Goal: Task Accomplishment & Management: Use online tool/utility

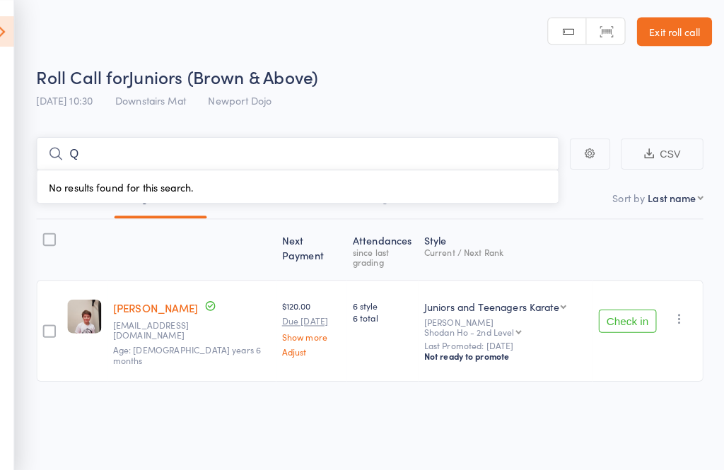
type input "Q"
click at [672, 307] on icon "button" at bounding box center [679, 312] width 14 height 14
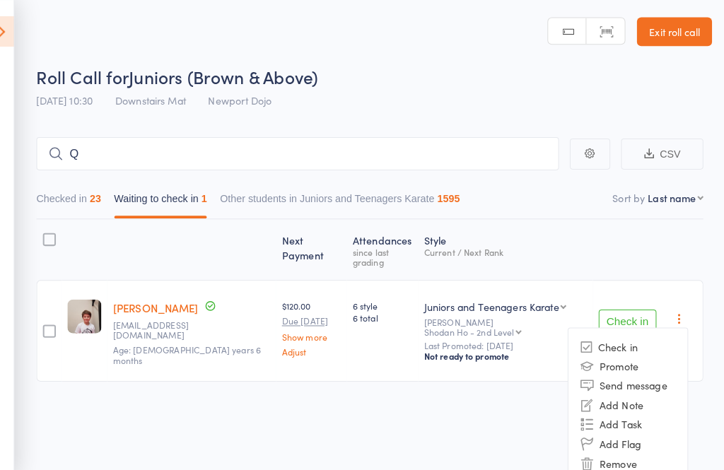
click at [622, 445] on li "Remove" at bounding box center [628, 454] width 117 height 19
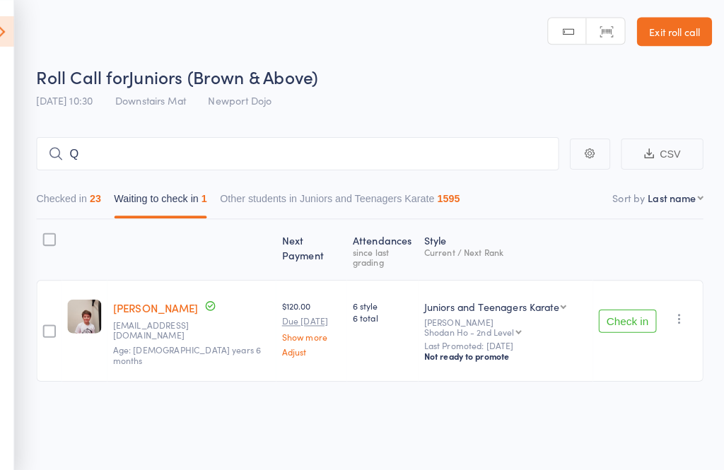
click at [6, 34] on icon at bounding box center [17, 31] width 22 height 30
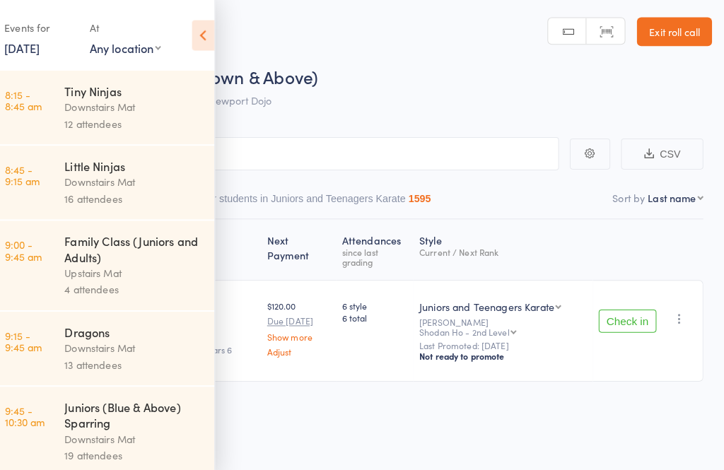
click at [61, 176] on link "8:45 - 9:15 am Little Ninjas Downstairs Mat 16 attendees" at bounding box center [114, 179] width 220 height 72
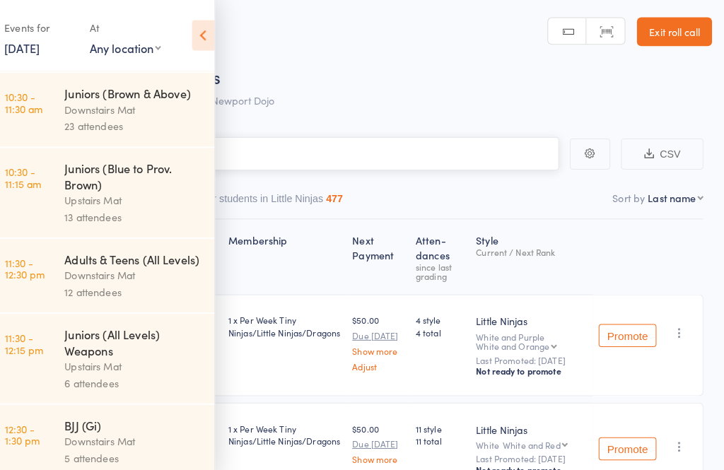
scroll to position [508, 0]
click at [131, 356] on div "Upstairs Mat" at bounding box center [144, 359] width 135 height 16
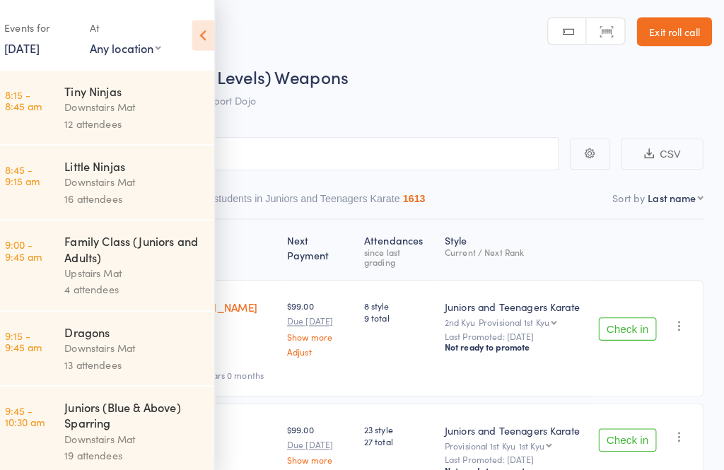
click at [202, 31] on icon at bounding box center [213, 35] width 22 height 30
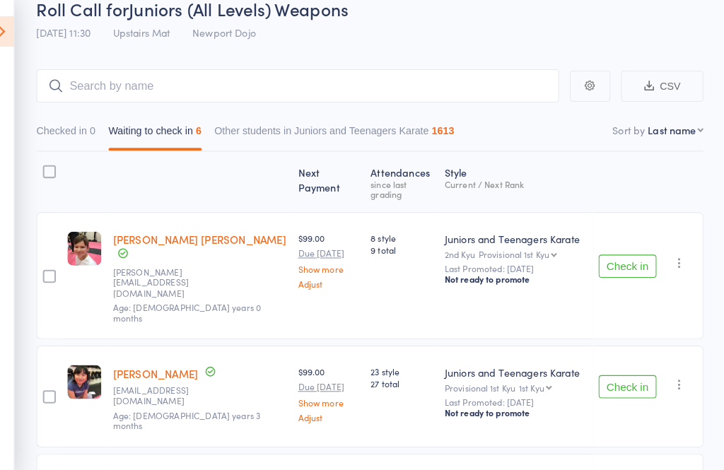
scroll to position [66, 0]
click at [621, 250] on button "Check in" at bounding box center [628, 261] width 57 height 23
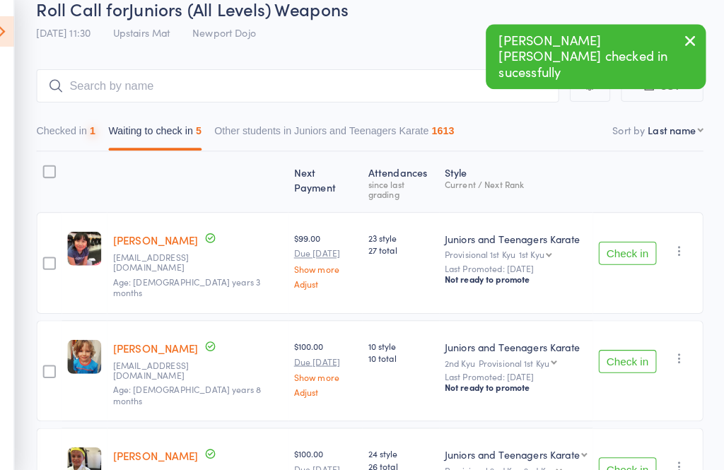
click at [616, 237] on button "Check in" at bounding box center [628, 248] width 57 height 23
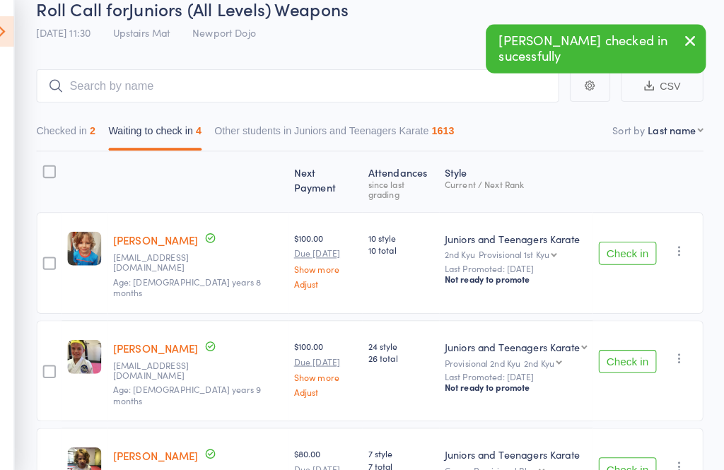
click at [625, 237] on button "Check in" at bounding box center [628, 248] width 57 height 23
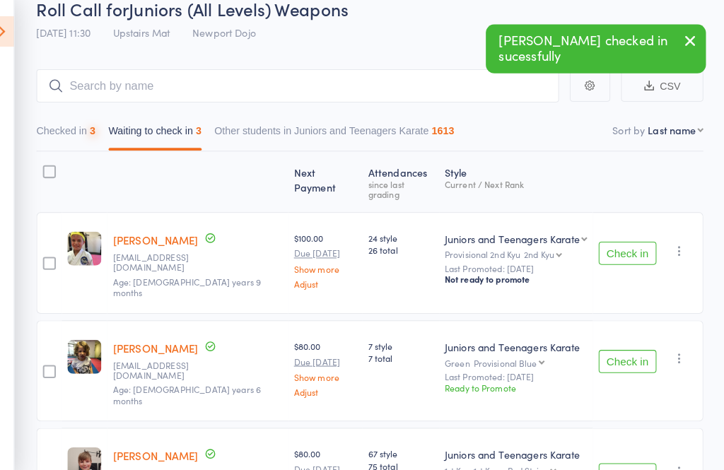
click at [629, 237] on button "Check in" at bounding box center [628, 248] width 57 height 23
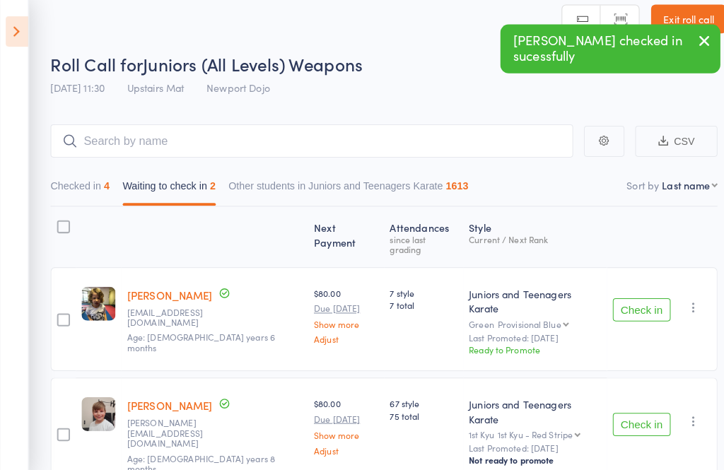
scroll to position [12, 0]
click at [640, 405] on button "Check in" at bounding box center [628, 416] width 57 height 23
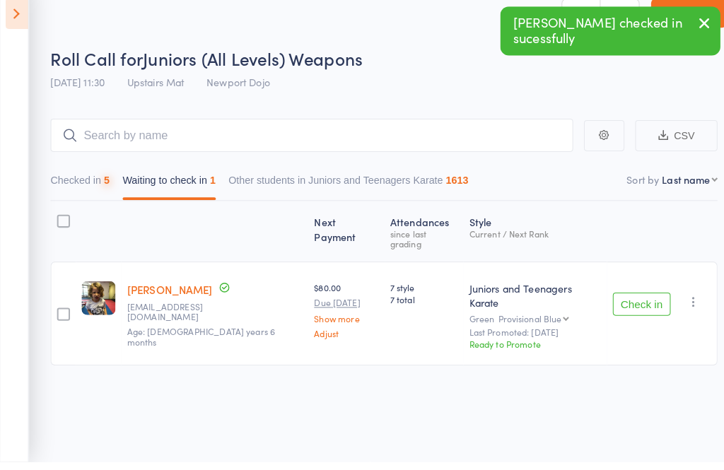
scroll to position [10, 0]
